Goal: Task Accomplishment & Management: Manage account settings

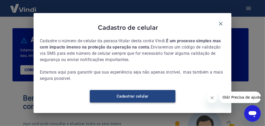
click at [140, 98] on link "Cadastrar celular" at bounding box center [133, 96] width 86 height 12
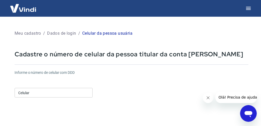
click at [35, 91] on input "Celular" at bounding box center [54, 93] width 78 height 10
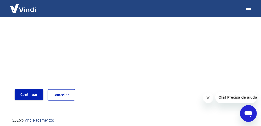
scroll to position [120, 0]
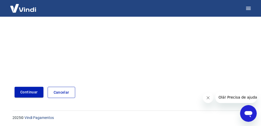
type input "[PHONE_NUMBER]"
click at [27, 91] on button "Continuar" at bounding box center [29, 92] width 29 height 11
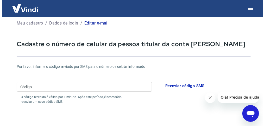
scroll to position [10, 0]
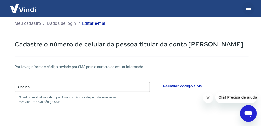
click at [248, 8] on icon "button" at bounding box center [248, 8] width 5 height 3
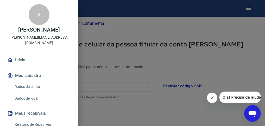
click at [24, 81] on link "Dados da conta" at bounding box center [41, 86] width 59 height 11
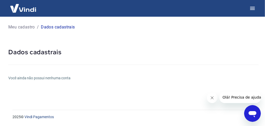
click at [24, 28] on p "Meu cadastro" at bounding box center [21, 27] width 27 height 6
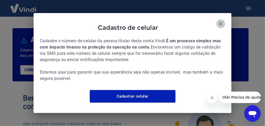
click at [222, 21] on icon "button" at bounding box center [221, 24] width 6 height 6
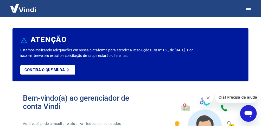
click at [29, 10] on img at bounding box center [23, 8] width 34 height 16
click at [248, 10] on icon "button" at bounding box center [248, 8] width 6 height 6
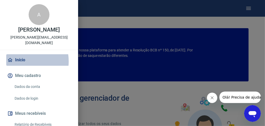
click at [21, 56] on link "Início" at bounding box center [39, 59] width 66 height 11
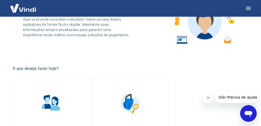
scroll to position [156, 0]
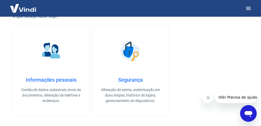
click at [54, 52] on img at bounding box center [51, 51] width 26 height 26
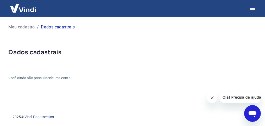
click at [24, 26] on p "Meu cadastro" at bounding box center [21, 27] width 27 height 6
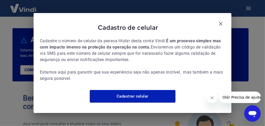
click at [210, 98] on icon "Fechar mensagem da empresa" at bounding box center [212, 97] width 4 height 4
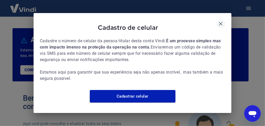
click at [221, 22] on icon "button" at bounding box center [221, 24] width 4 height 4
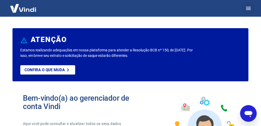
click at [250, 8] on icon "button" at bounding box center [248, 8] width 5 height 3
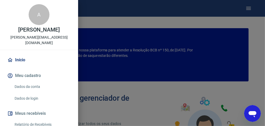
click at [33, 32] on p "Antonio Ga" at bounding box center [39, 29] width 42 height 5
click at [39, 16] on div "A" at bounding box center [39, 14] width 21 height 21
click at [37, 14] on div "A" at bounding box center [39, 14] width 21 height 21
click at [32, 36] on p "antonio@antoniogalucci.com.br" at bounding box center [39, 40] width 70 height 11
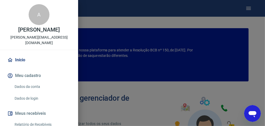
click at [18, 38] on p "antonio@antoniogalucci.com.br" at bounding box center [39, 40] width 70 height 11
click at [28, 93] on link "Dados de login" at bounding box center [41, 98] width 59 height 11
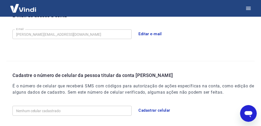
scroll to position [156, 0]
click at [154, 108] on button "Cadastrar celular" at bounding box center [154, 109] width 37 height 11
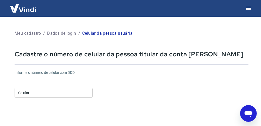
click at [54, 91] on input "Celular" at bounding box center [54, 93] width 78 height 10
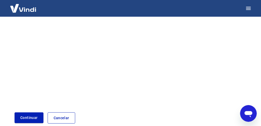
scroll to position [120, 0]
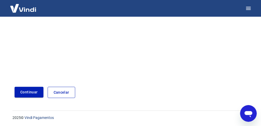
type input "(11) 97670-2222"
click at [35, 92] on button "Continuar" at bounding box center [29, 92] width 29 height 11
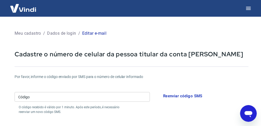
click at [54, 34] on p "Dados de login" at bounding box center [61, 33] width 29 height 6
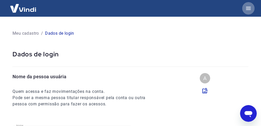
click at [249, 7] on icon "button" at bounding box center [248, 8] width 6 height 6
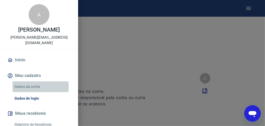
click at [27, 81] on link "Dados da conta" at bounding box center [41, 86] width 59 height 11
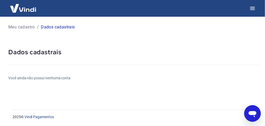
click at [26, 10] on img at bounding box center [23, 8] width 34 height 16
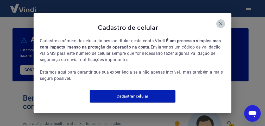
drag, startPoint x: 222, startPoint y: 21, endPoint x: 234, endPoint y: 14, distance: 14.1
click at [222, 21] on icon "button" at bounding box center [221, 24] width 6 height 6
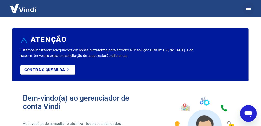
click at [248, 10] on icon "button" at bounding box center [248, 8] width 6 height 6
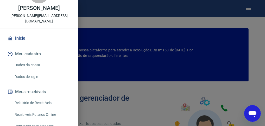
scroll to position [52, 0]
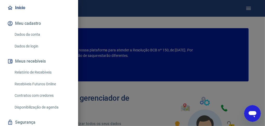
click at [44, 67] on link "Relatório de Recebíveis" at bounding box center [41, 72] width 59 height 11
